Goal: Find specific page/section: Find specific page/section

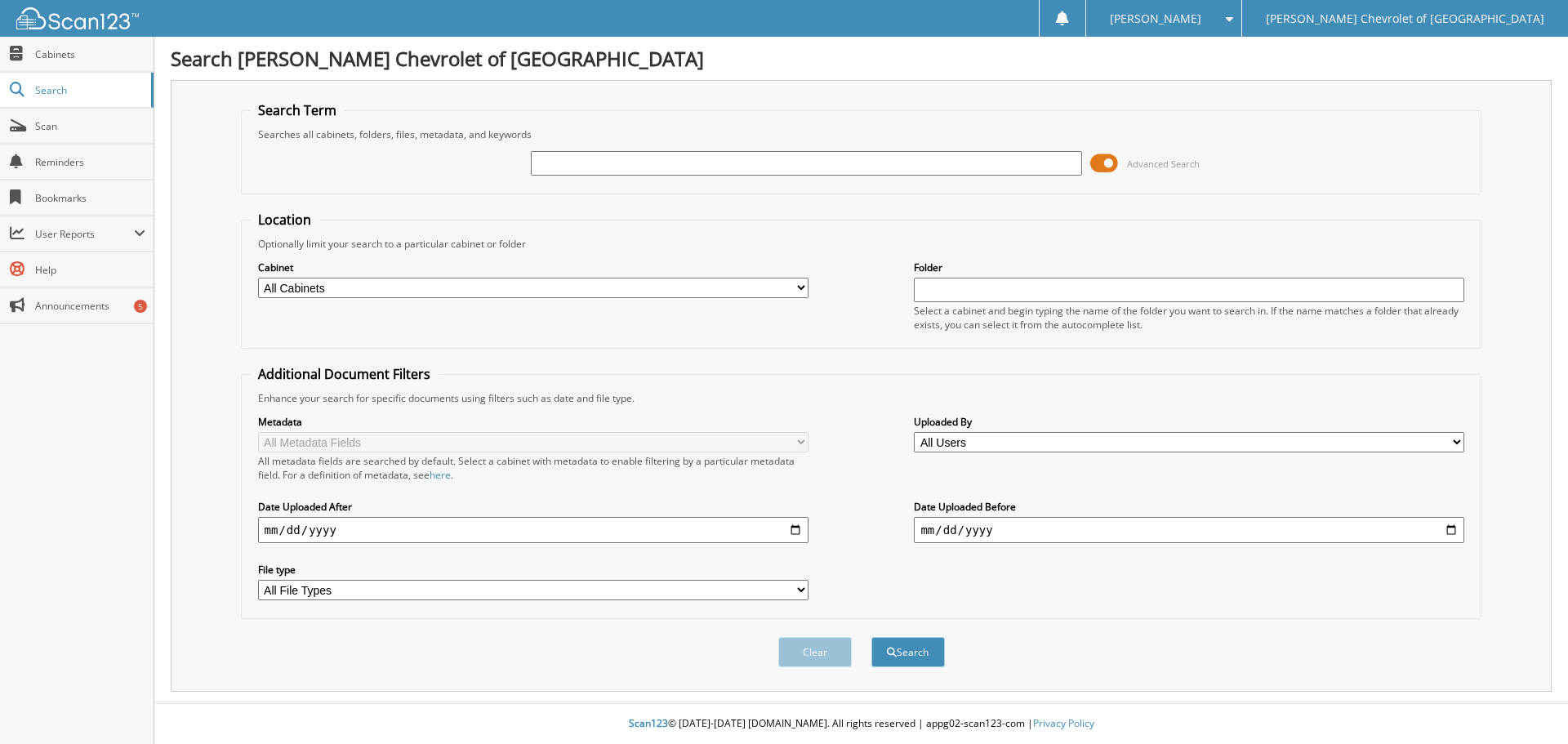
click at [515, 152] on div "Advanced Search" at bounding box center [862, 163] width 1224 height 44
click at [543, 152] on input "text" at bounding box center [806, 163] width 551 height 24
type input "f"
type input "falconer"
click at [872, 637] on button "Search" at bounding box center [908, 652] width 73 height 30
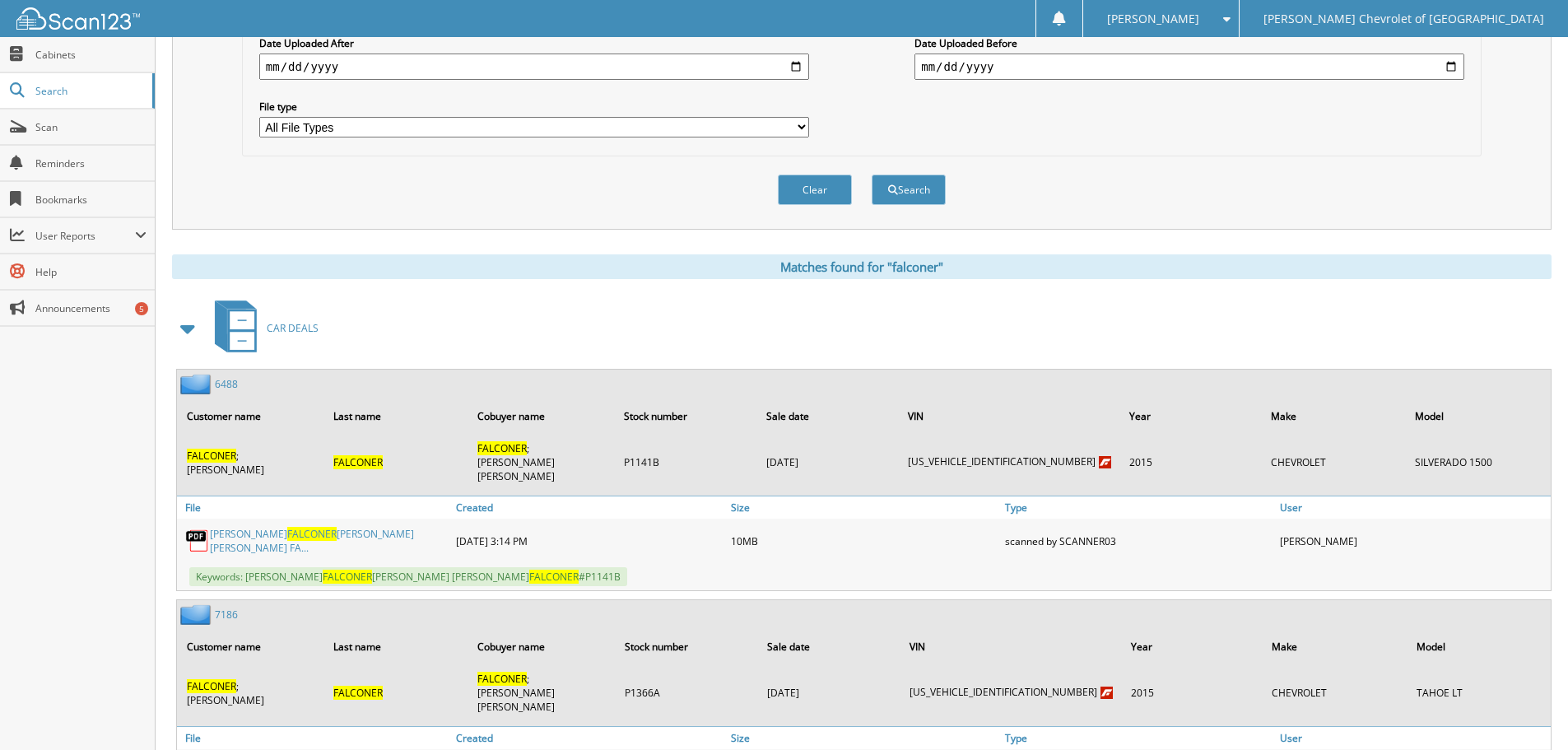
scroll to position [494, 0]
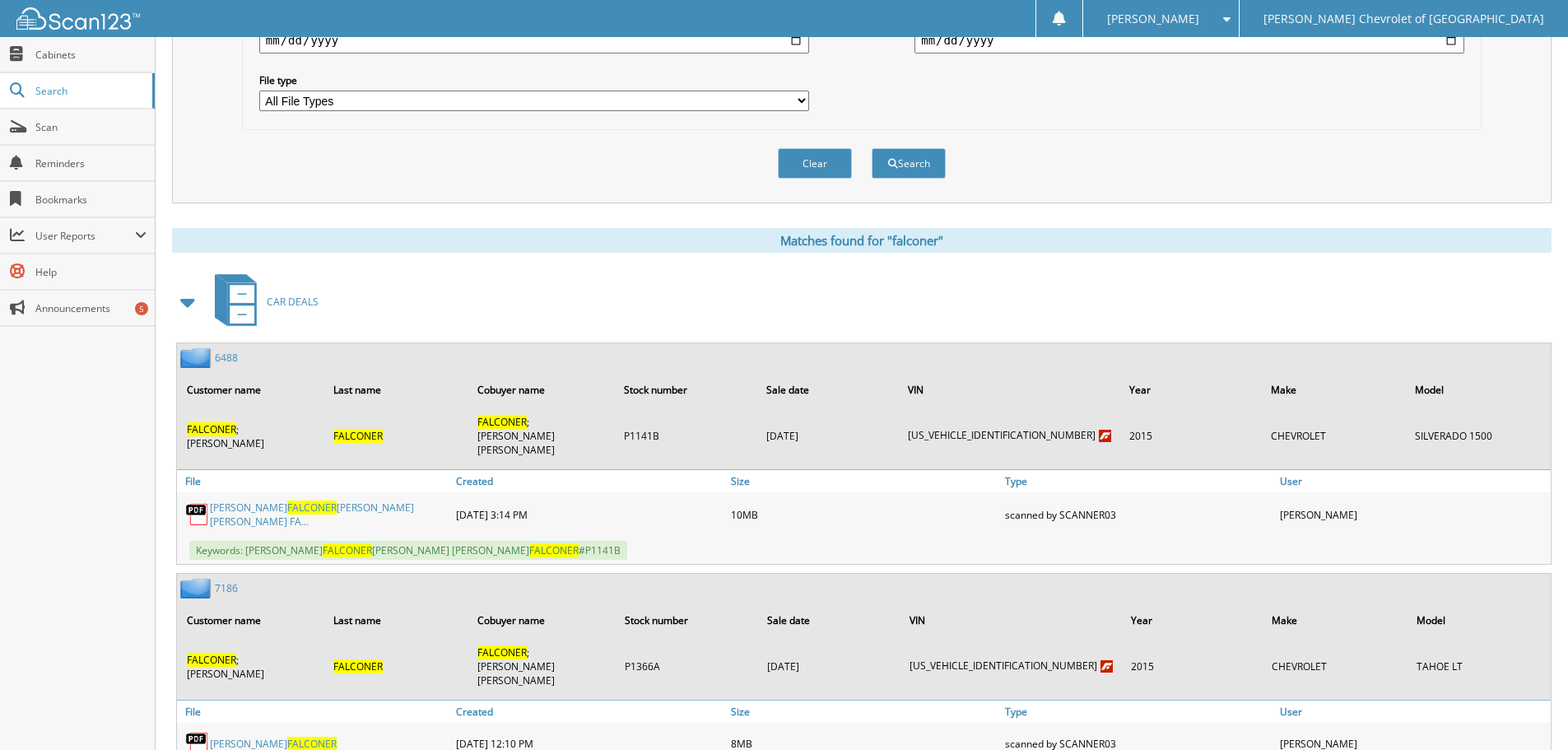
click at [264, 501] on link "[PERSON_NAME] [PERSON_NAME] [PERSON_NAME] FA..." at bounding box center [329, 515] width 238 height 28
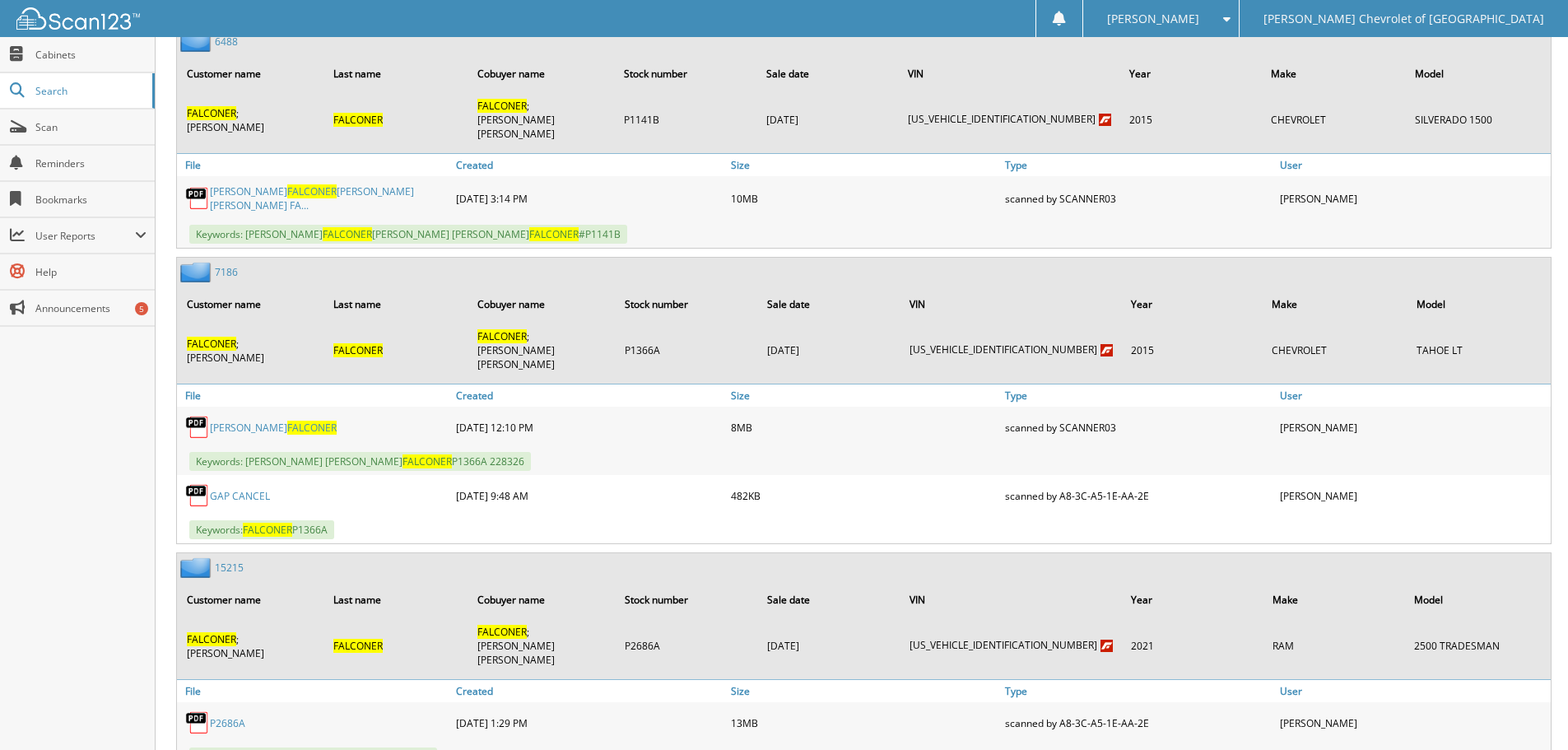
scroll to position [823, 0]
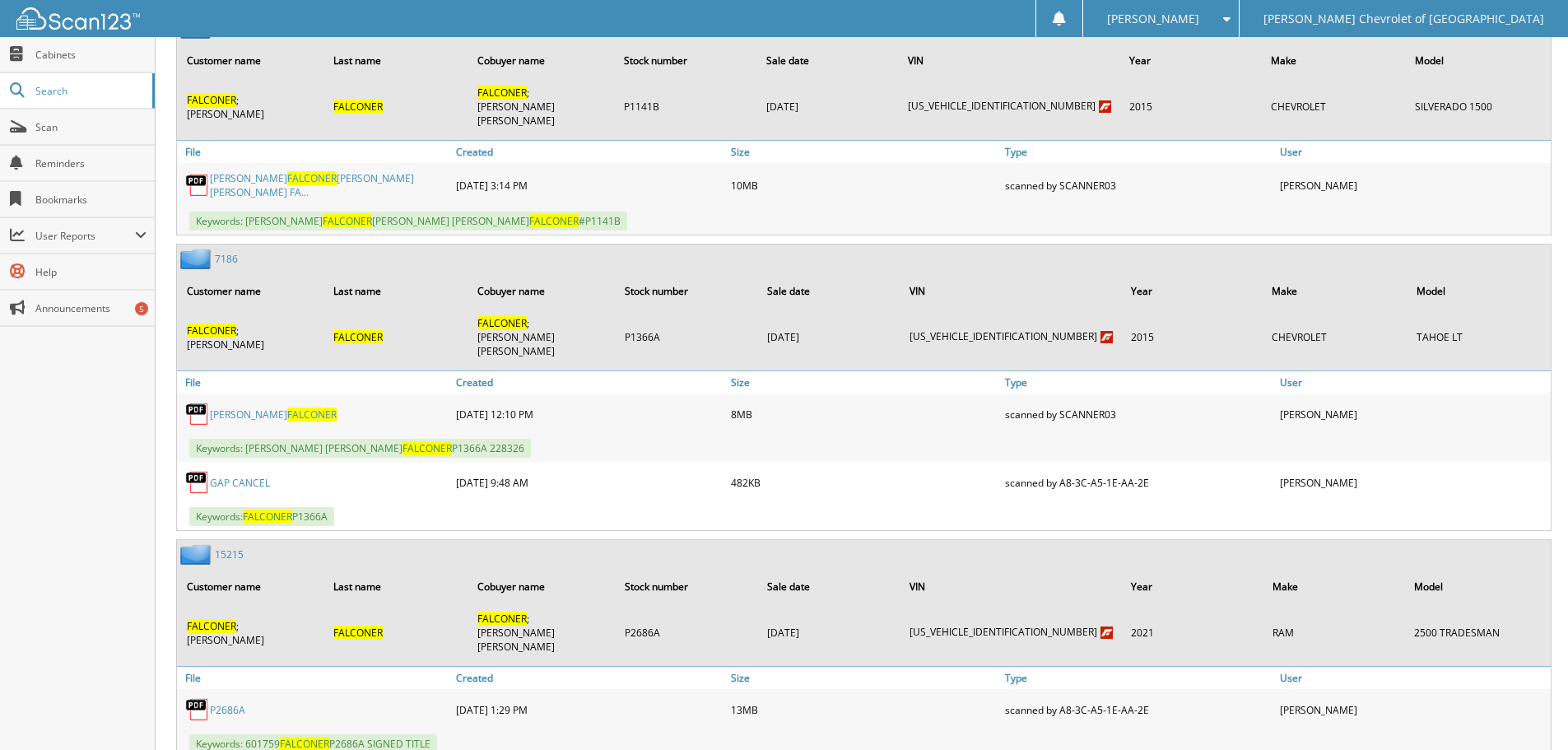
click at [231, 703] on link "P2686A" at bounding box center [228, 710] width 35 height 14
